Goal: Navigation & Orientation: Go to known website

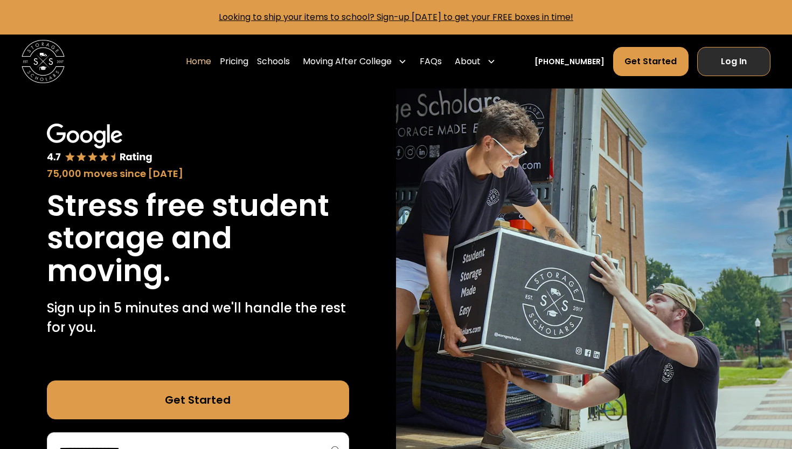
click at [734, 61] on link "Log In" at bounding box center [734, 61] width 73 height 29
click at [728, 58] on link "Log In" at bounding box center [734, 61] width 73 height 29
click at [727, 56] on link "Log In" at bounding box center [734, 61] width 73 height 29
click at [728, 61] on link "Log In" at bounding box center [734, 61] width 73 height 29
